Goal: Information Seeking & Learning: Learn about a topic

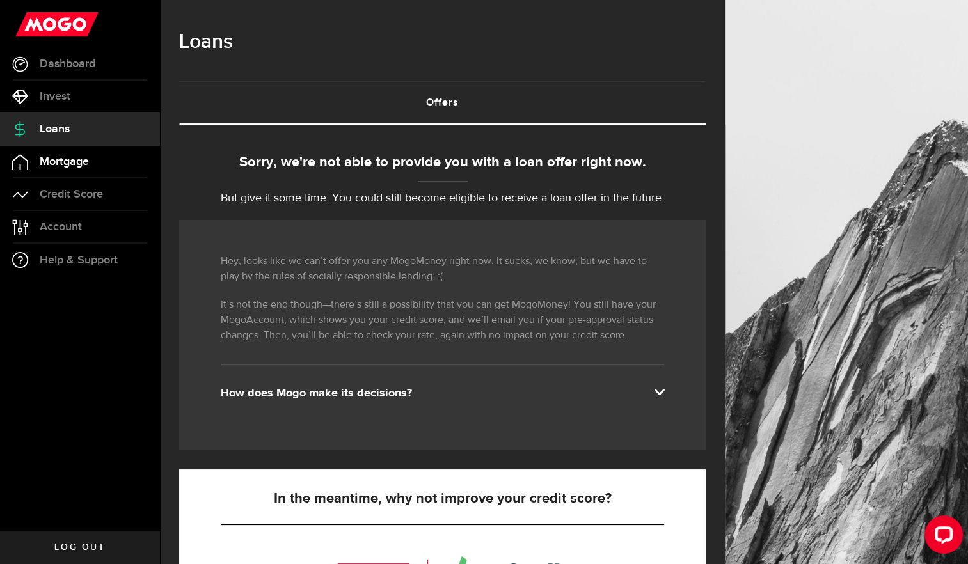
click at [68, 157] on span "Mortgage" at bounding box center [64, 162] width 49 height 12
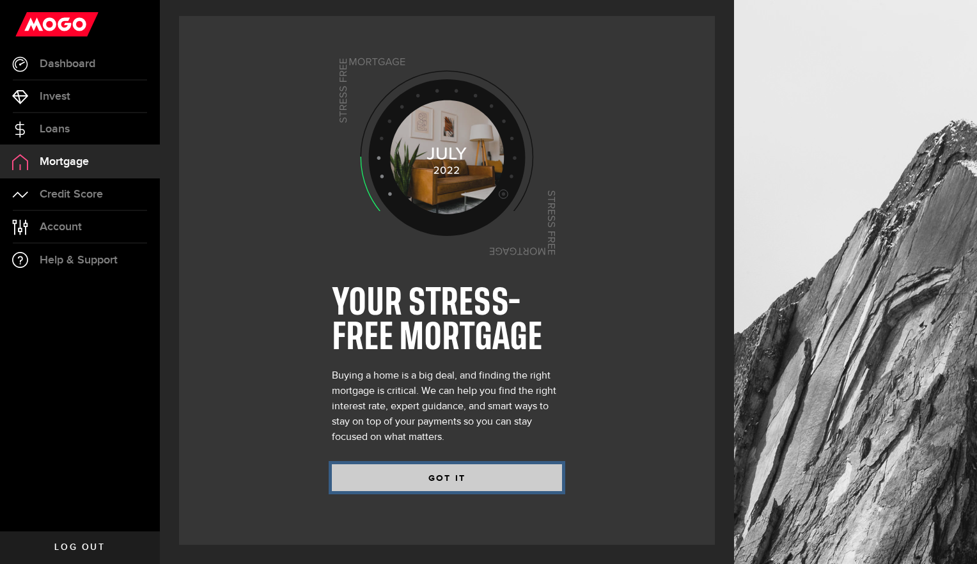
click at [430, 464] on button "GOT IT" at bounding box center [447, 477] width 230 height 27
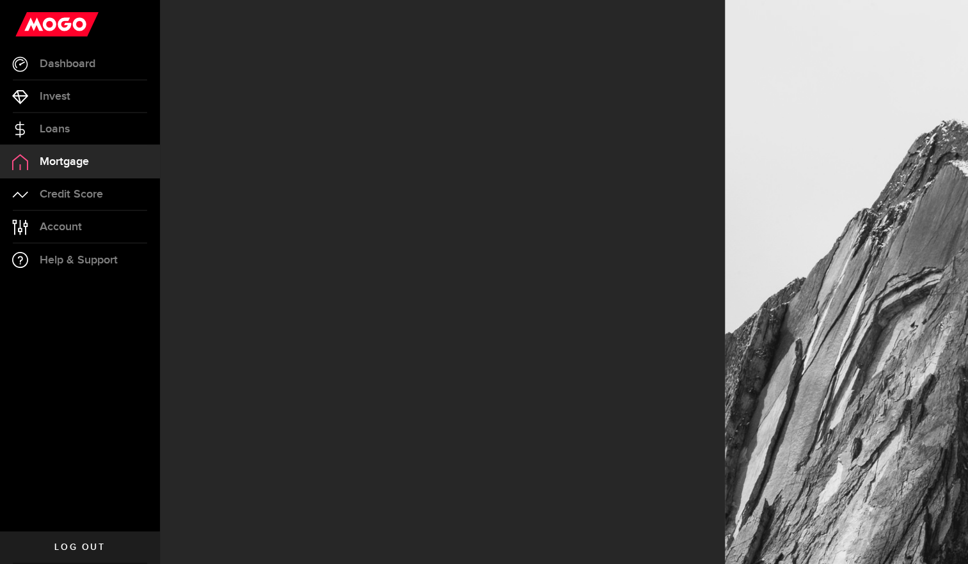
select select "3knYdhfXw4iYoq2m0WGQES"
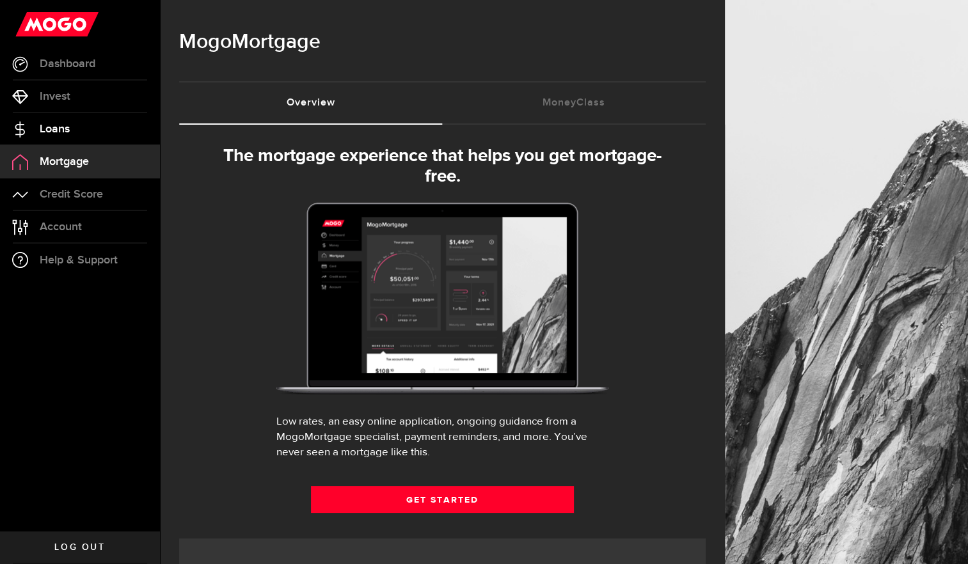
click at [55, 124] on span "Loans" at bounding box center [55, 129] width 30 height 12
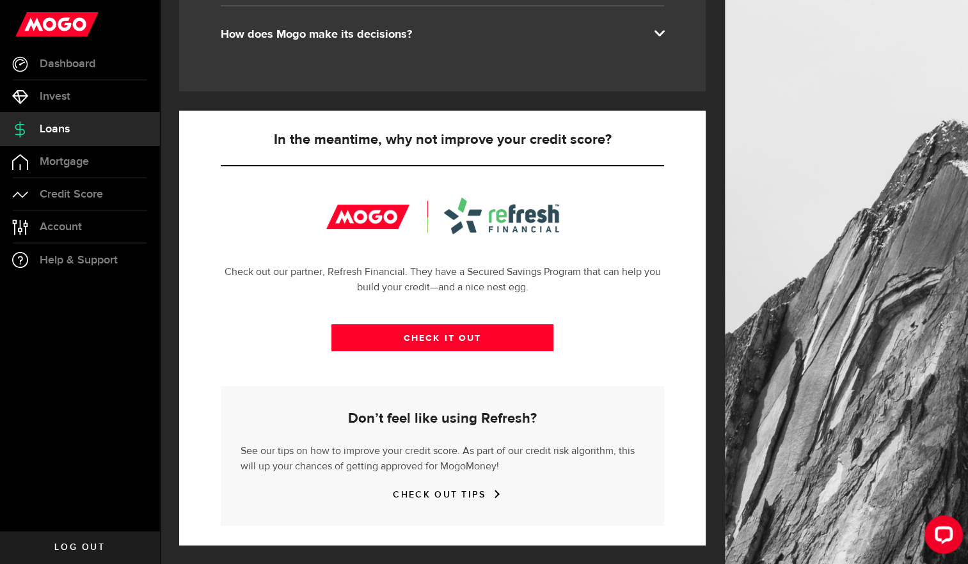
scroll to position [359, 0]
